Goal: Task Accomplishment & Management: Manage account settings

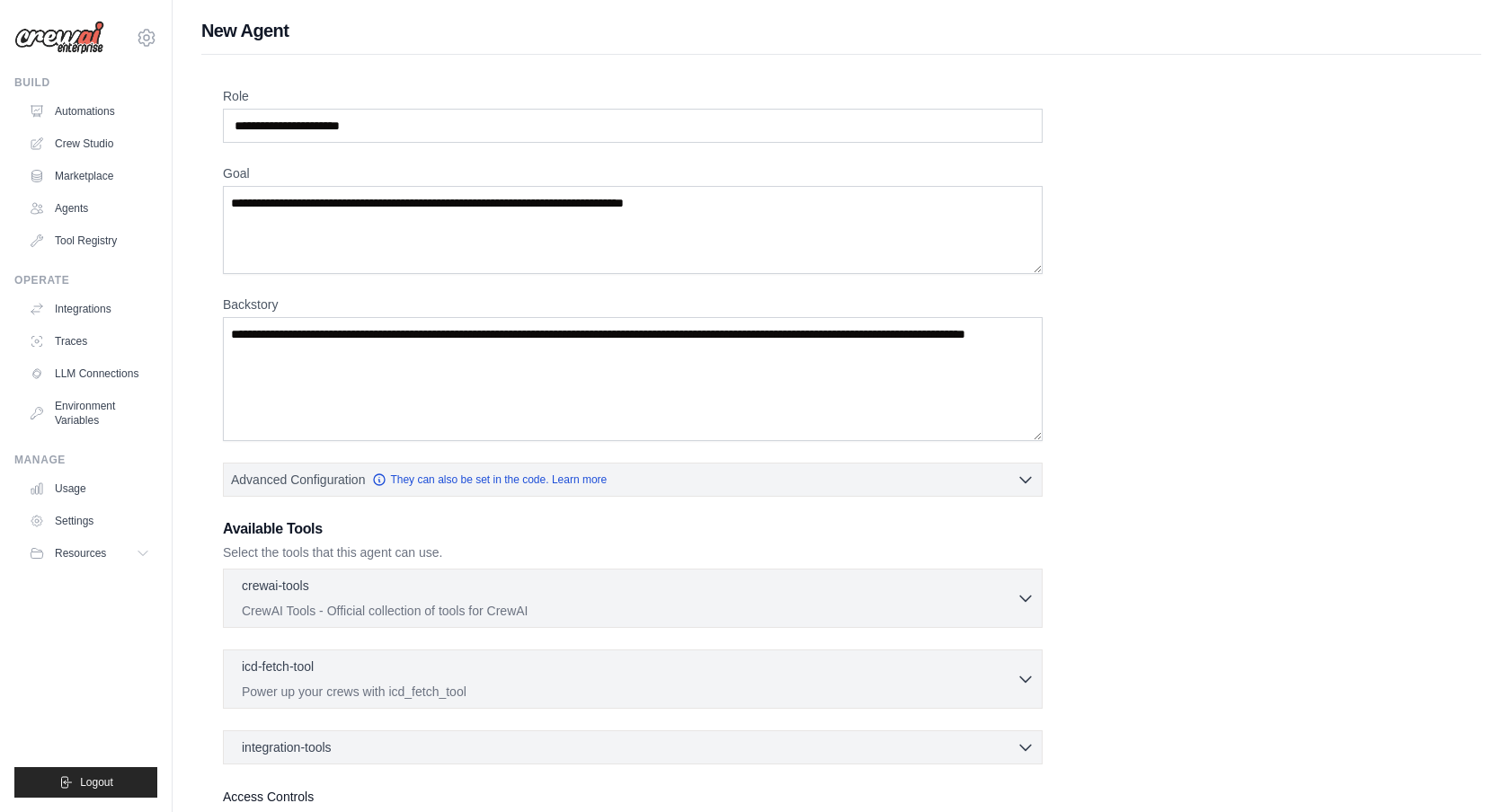
click at [1178, 233] on div "Role Goal Backstory Advanced Configuration They can also be set in the code. Le…" at bounding box center [841, 484] width 1237 height 796
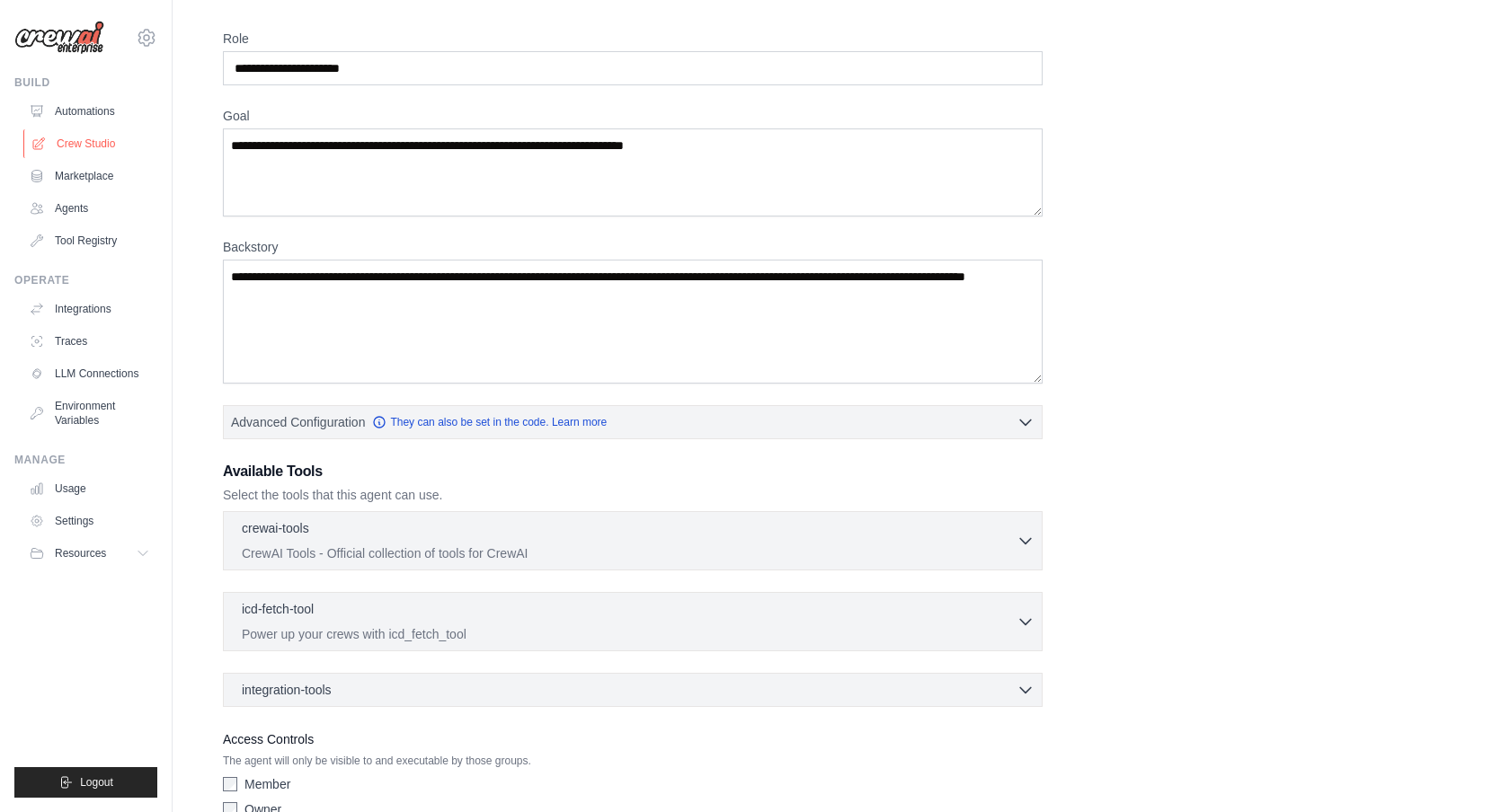
scroll to position [59, 0]
click at [55, 142] on link "Crew Studio" at bounding box center [91, 144] width 135 height 29
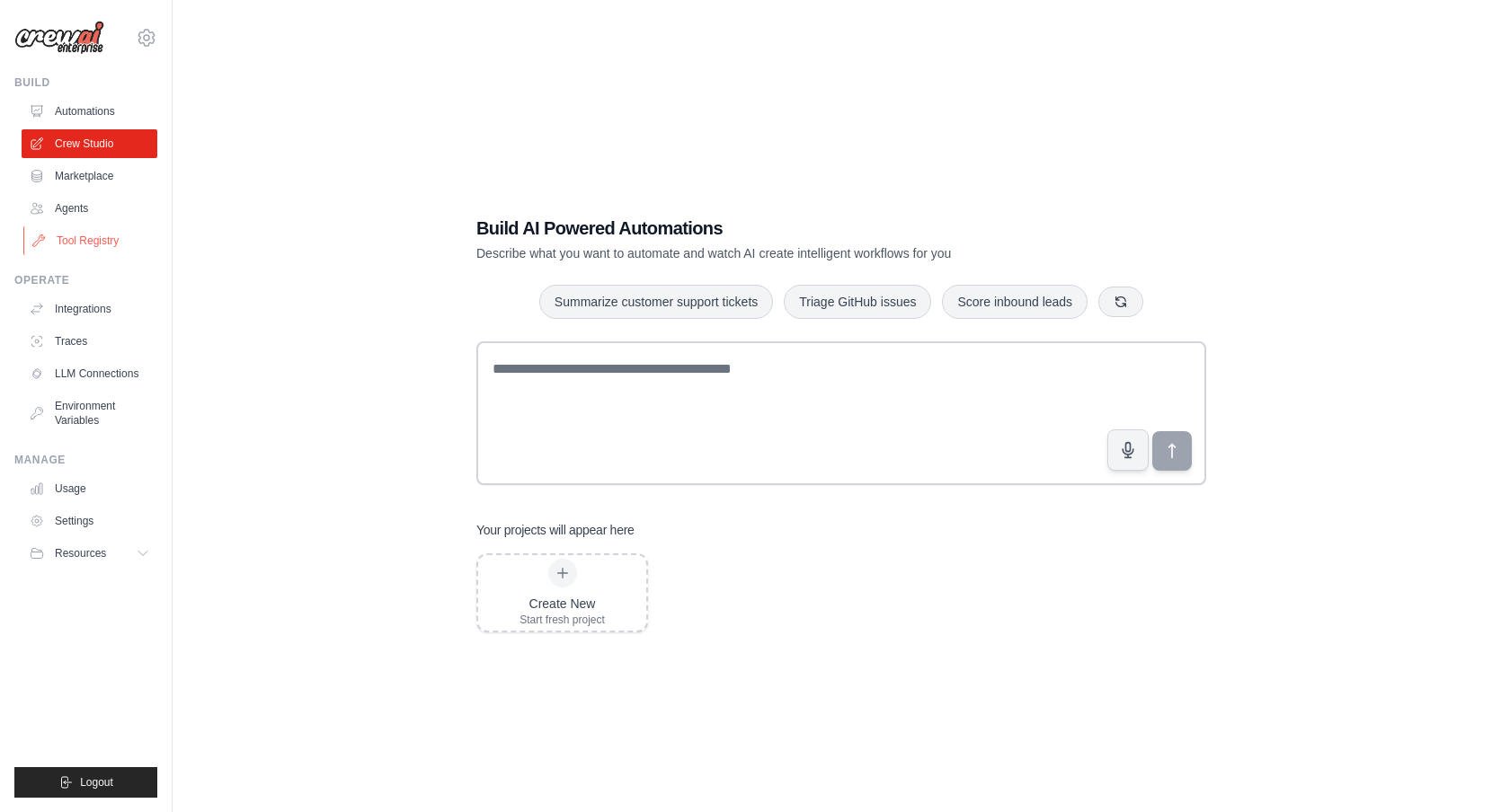
click at [78, 245] on link "Tool Registry" at bounding box center [91, 241] width 135 height 29
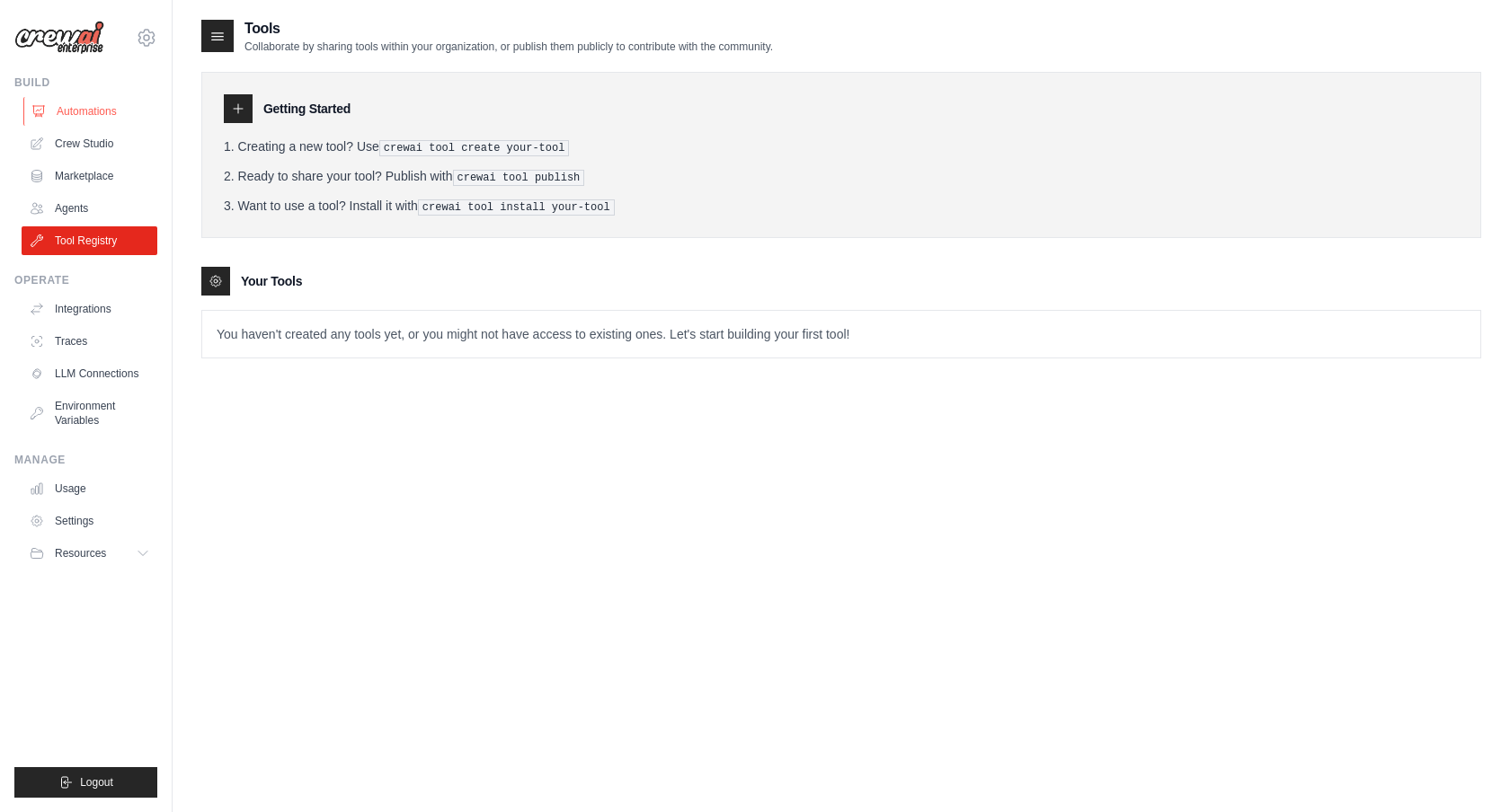
click at [83, 118] on link "Automations" at bounding box center [91, 111] width 135 height 29
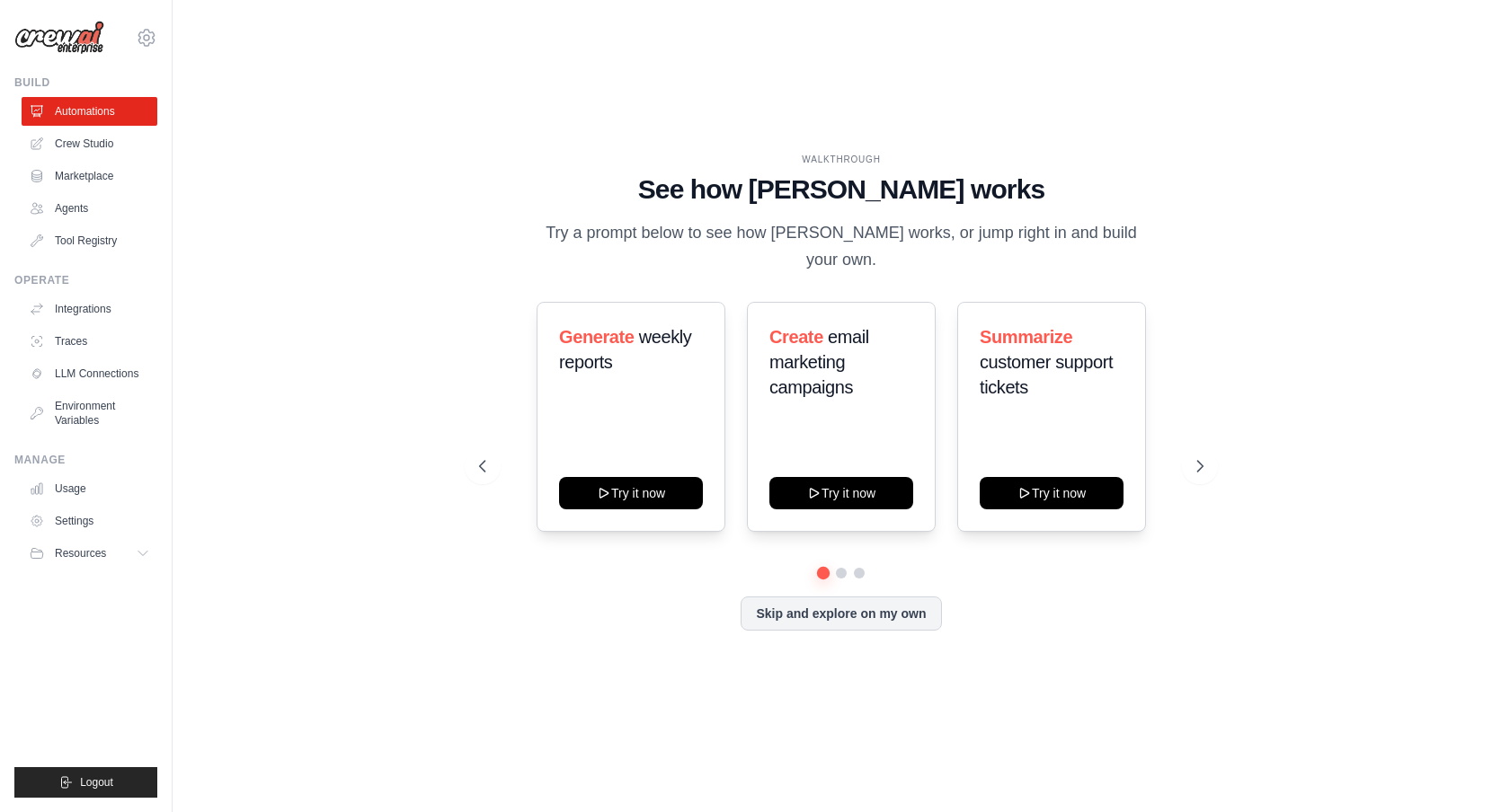
click at [52, 32] on img at bounding box center [59, 37] width 90 height 35
click at [141, 42] on icon at bounding box center [146, 37] width 21 height 21
click at [128, 127] on link "Settings" at bounding box center [146, 121] width 158 height 33
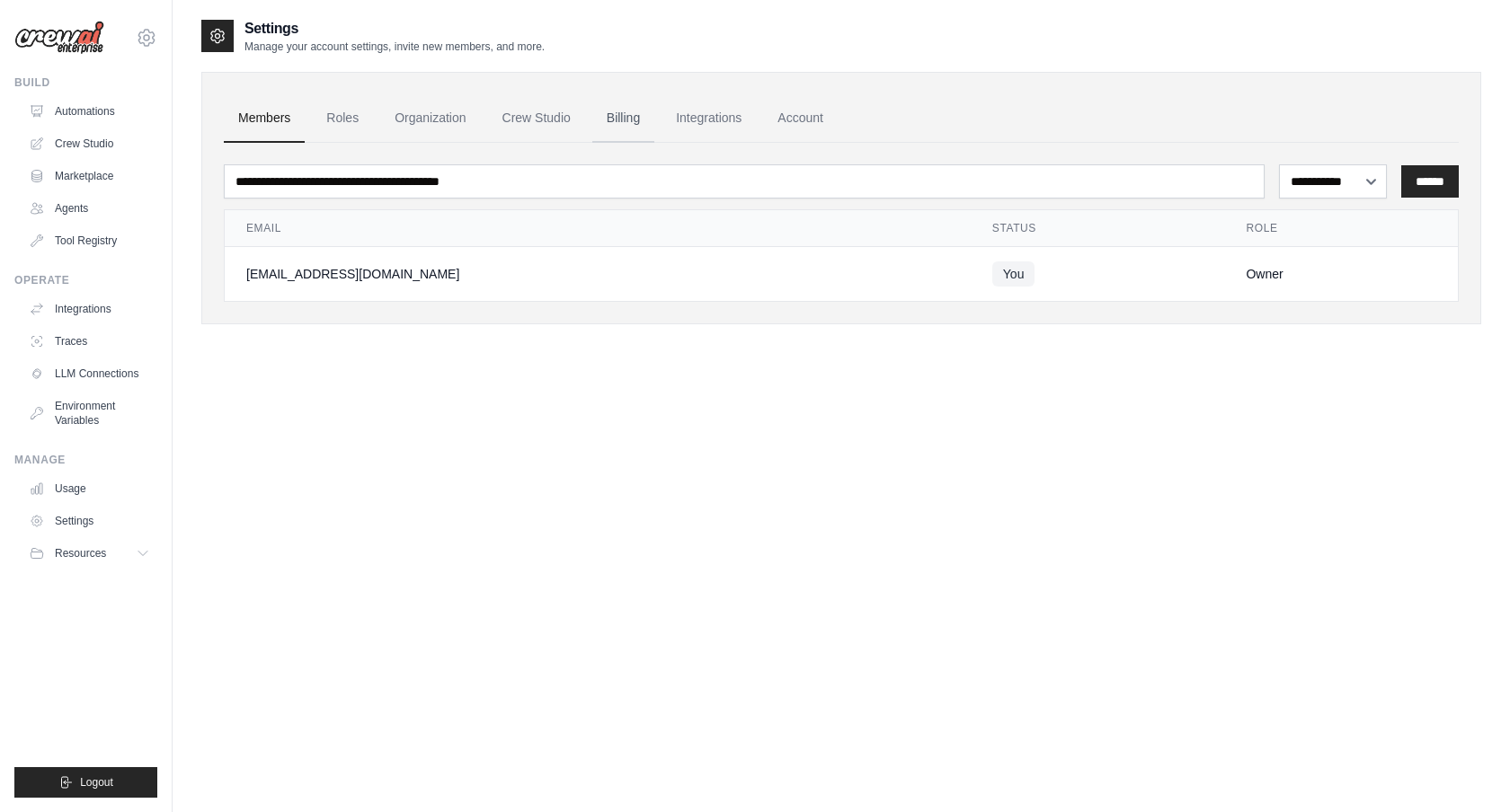
click at [610, 126] on link "Billing" at bounding box center [623, 119] width 62 height 49
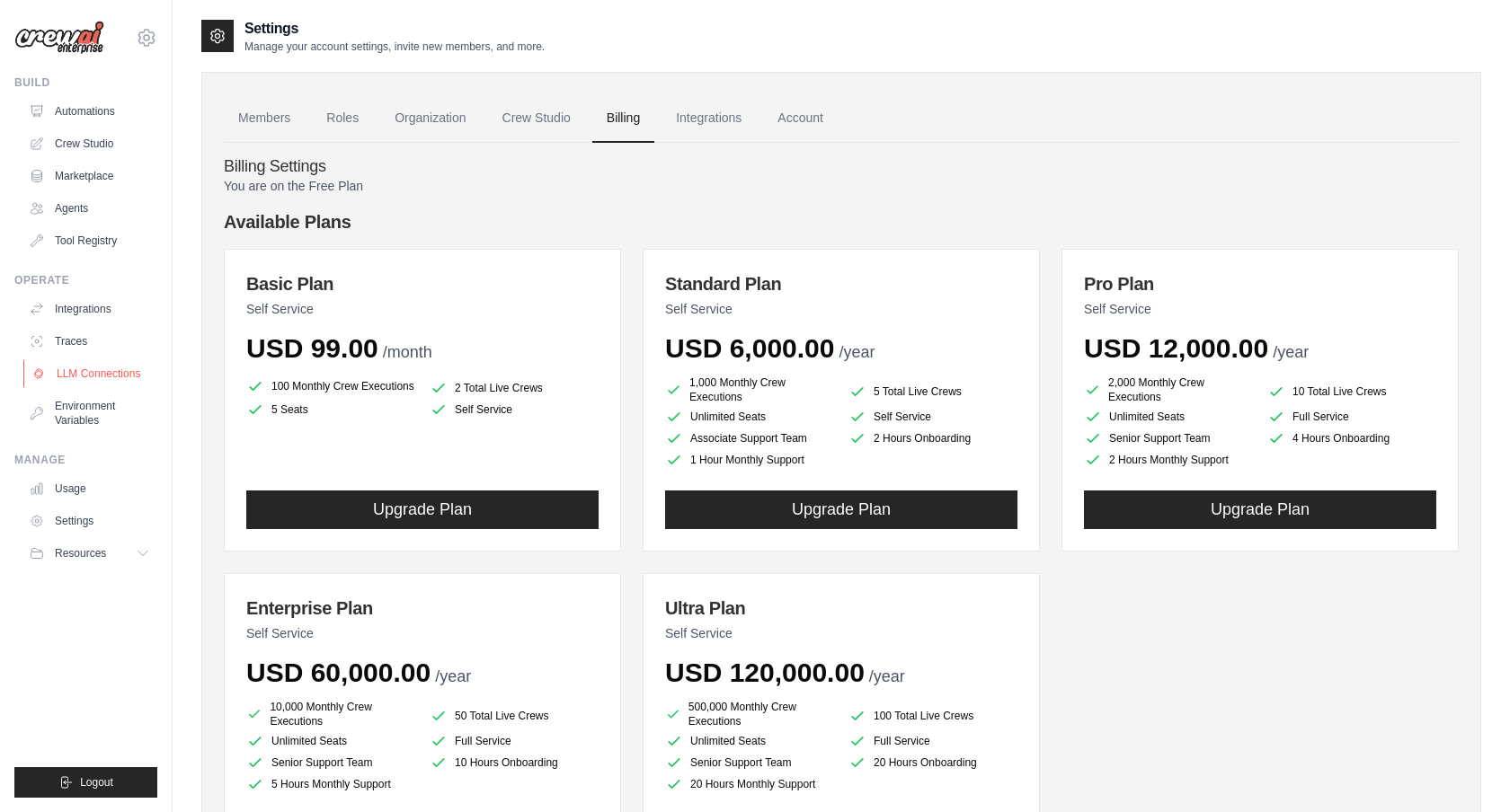
click at [81, 374] on link "LLM Connections" at bounding box center [91, 373] width 135 height 29
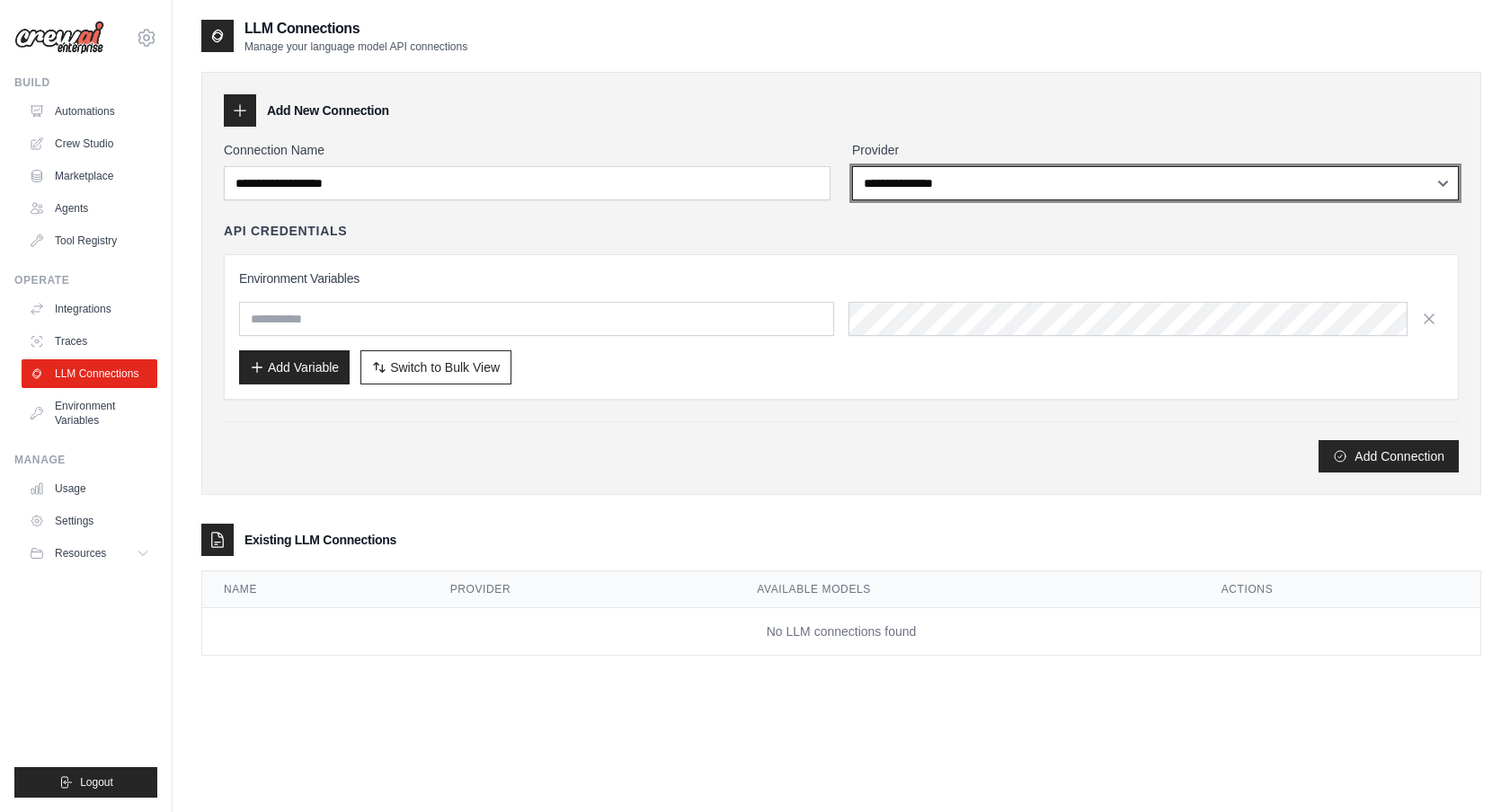
click at [953, 187] on select "**********" at bounding box center [1156, 183] width 607 height 35
